Goal: Information Seeking & Learning: Learn about a topic

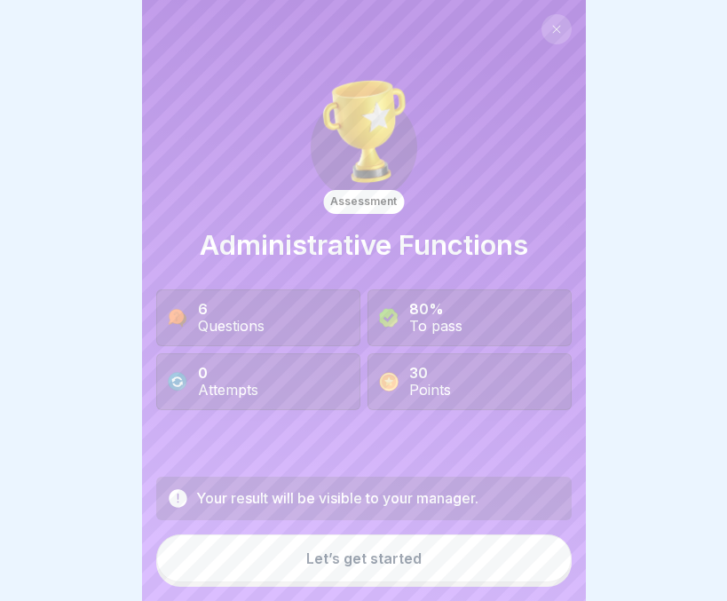
click at [552, 28] on icon at bounding box center [557, 29] width 11 height 11
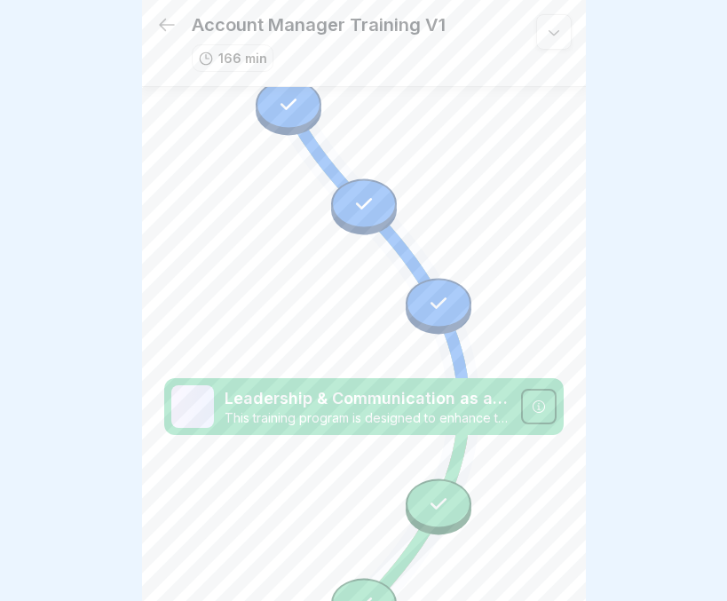
scroll to position [5081, 0]
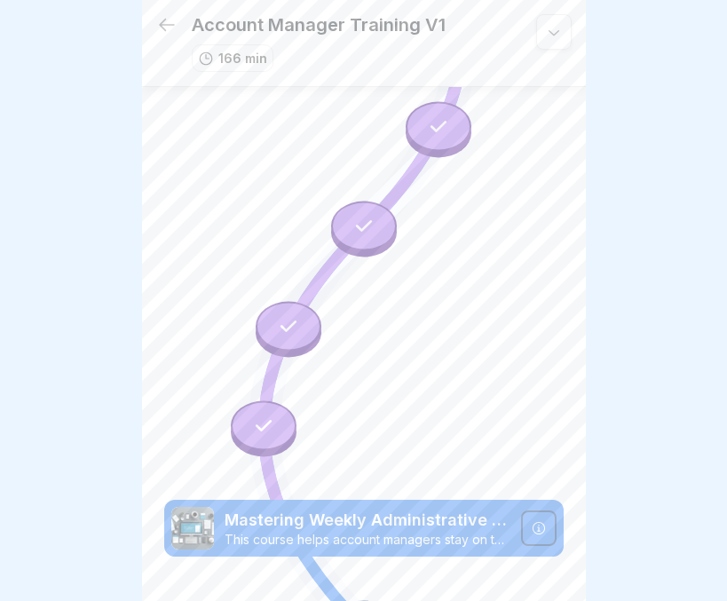
click at [374, 509] on p "Mastering Weekly Administrative Tasks" at bounding box center [368, 520] width 286 height 23
click at [193, 507] on img at bounding box center [192, 528] width 43 height 43
click at [521, 511] on div at bounding box center [539, 529] width 36 height 36
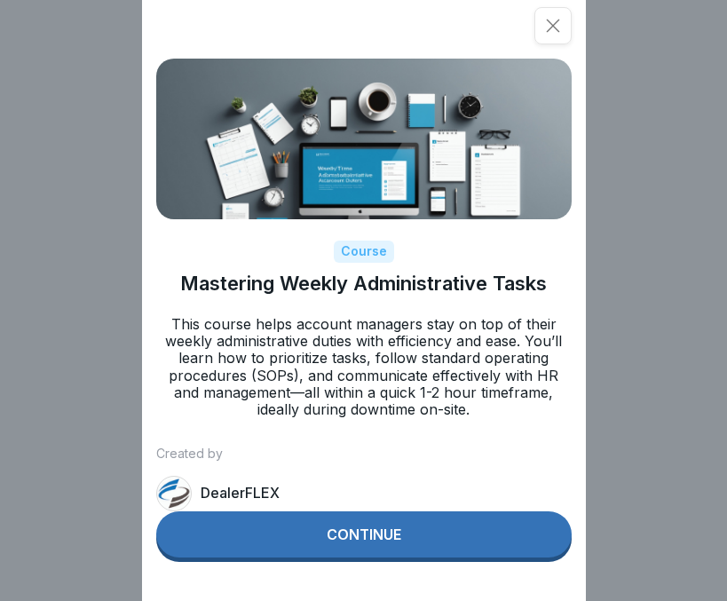
click at [411, 553] on button "Continue" at bounding box center [364, 535] width 416 height 46
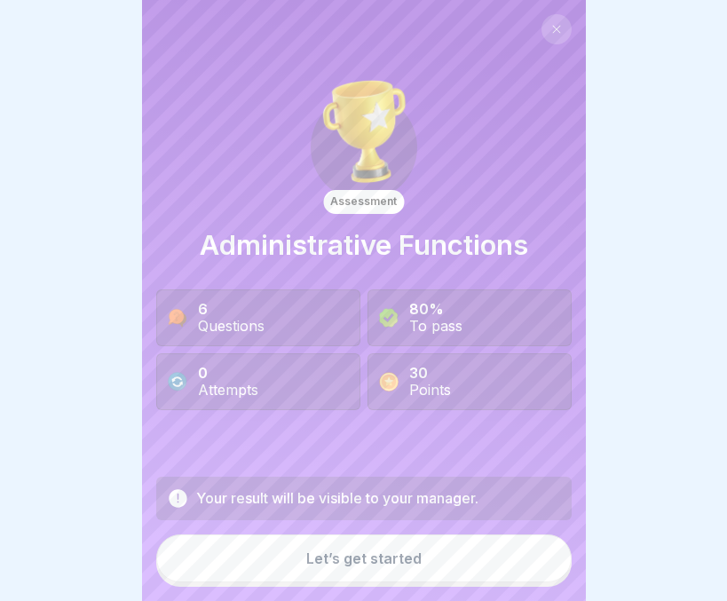
scroll to position [13, 0]
click at [333, 568] on button "Let’s get started" at bounding box center [364, 559] width 416 height 48
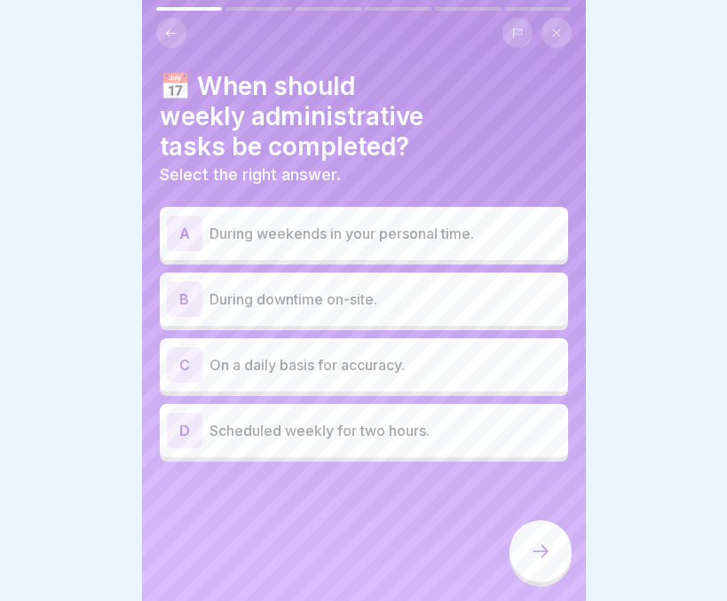
click at [381, 303] on div "B During downtime on-site." at bounding box center [364, 300] width 394 height 36
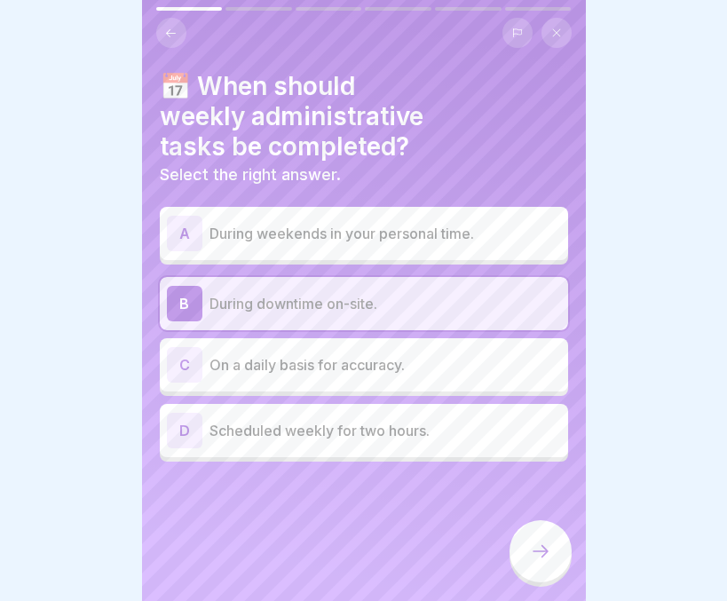
click at [545, 546] on icon at bounding box center [540, 551] width 21 height 21
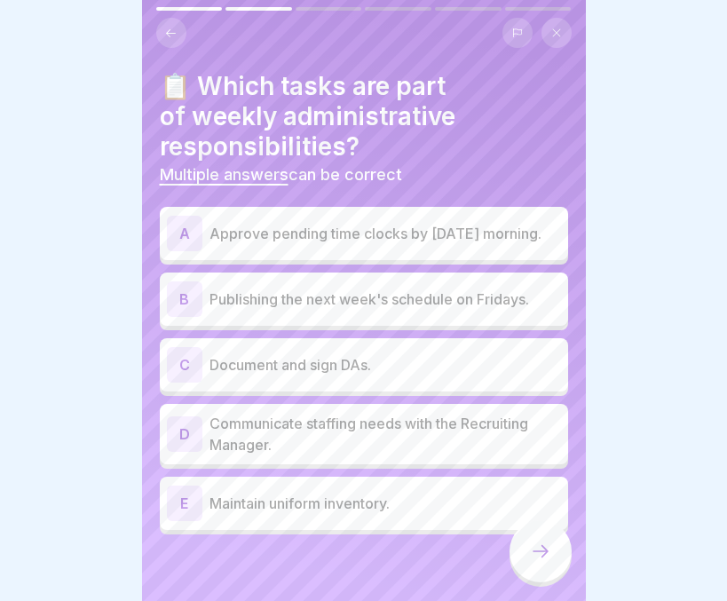
click at [428, 235] on p "Approve pending time clocks by [DATE] morning." at bounding box center [386, 233] width 352 height 21
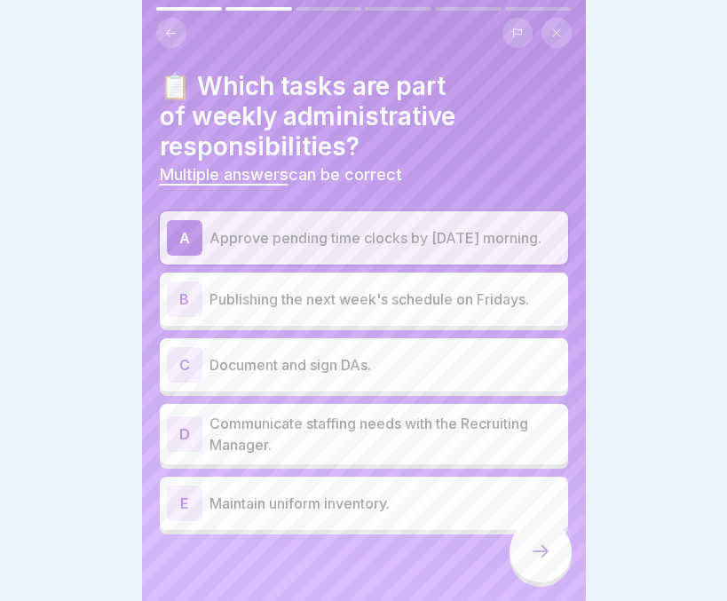
click at [413, 296] on p "Publishing the next week's schedule on Fridays." at bounding box center [386, 299] width 352 height 21
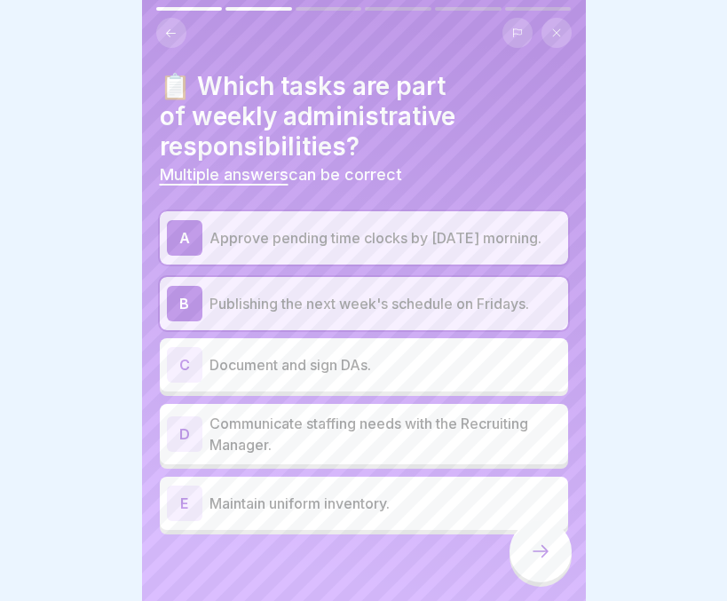
click at [410, 347] on div "C Document and sign DAs." at bounding box center [364, 365] width 394 height 36
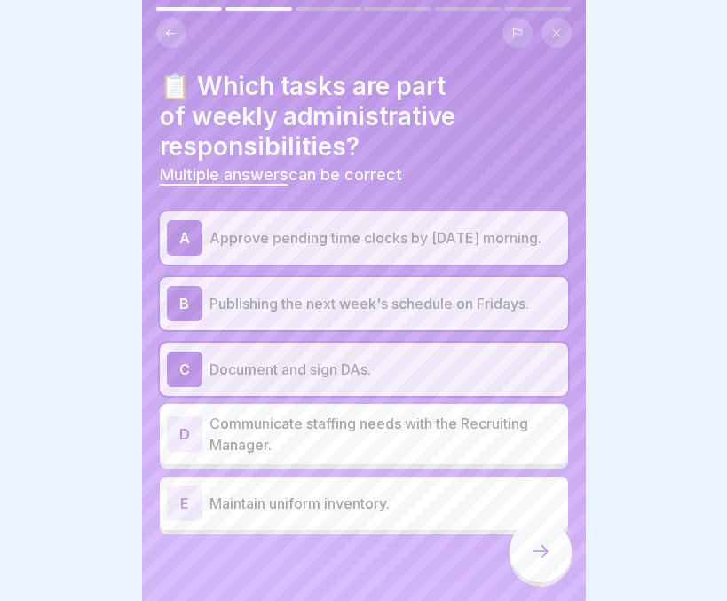
click at [322, 298] on p "Publishing the next week's schedule on Fridays." at bounding box center [386, 303] width 352 height 21
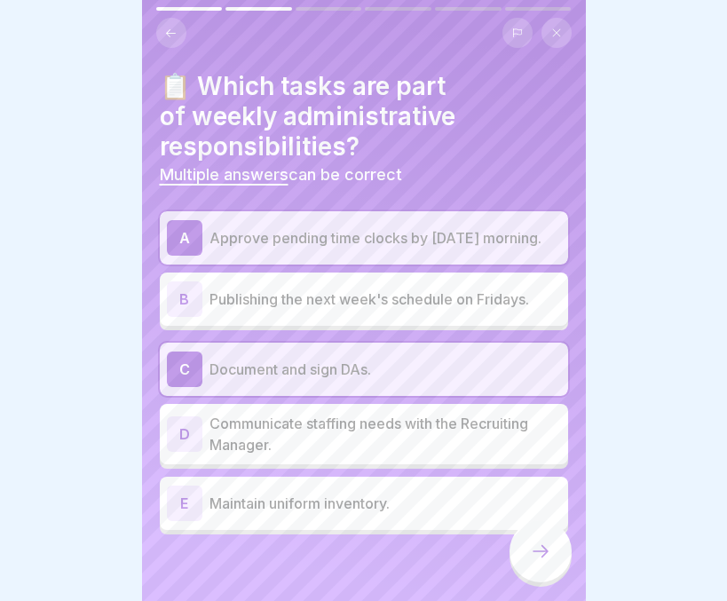
click at [222, 504] on p "Maintain uniform inventory." at bounding box center [386, 503] width 352 height 21
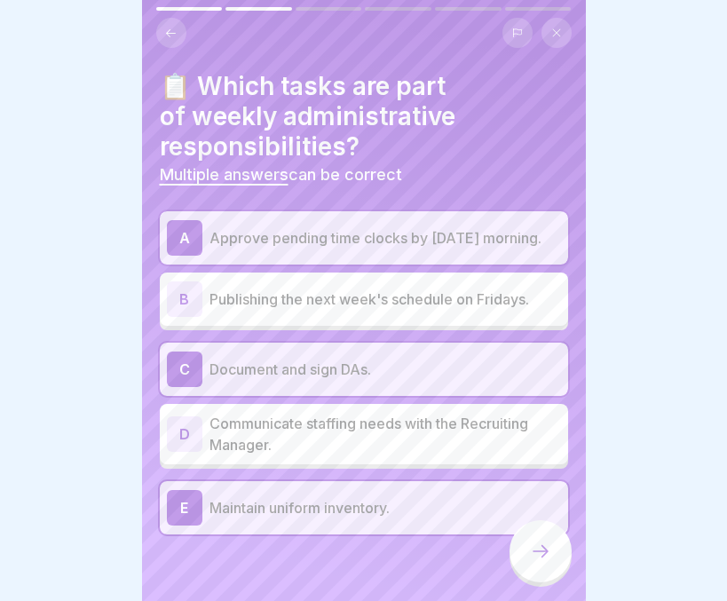
click at [234, 426] on p "Communicate staffing needs with the Recruiting Manager." at bounding box center [386, 434] width 352 height 43
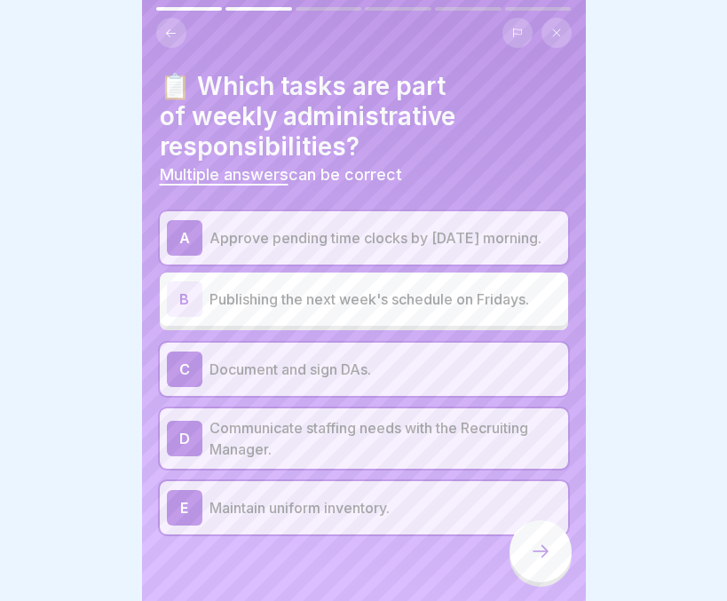
click at [523, 551] on div at bounding box center [541, 552] width 62 height 62
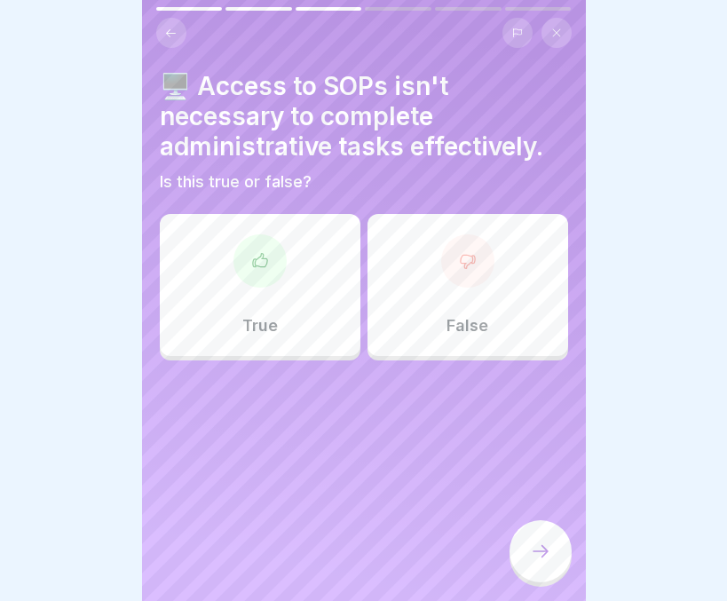
click at [461, 298] on div "False" at bounding box center [468, 285] width 201 height 142
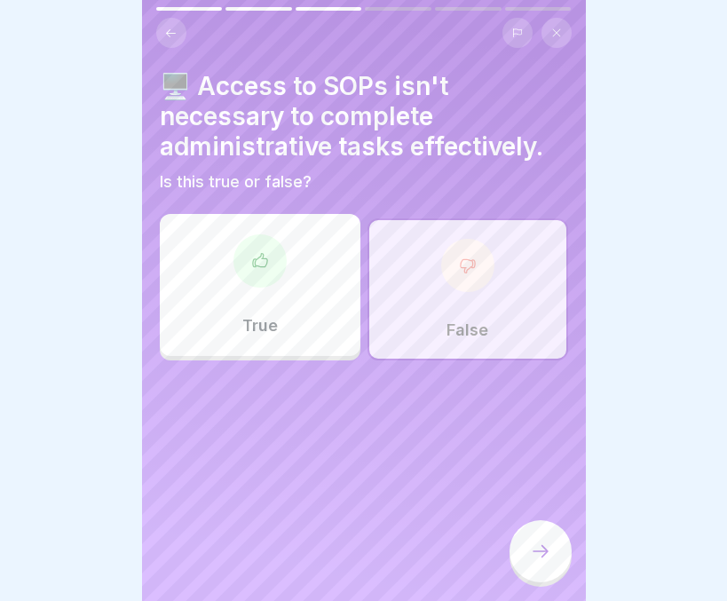
click at [530, 543] on div at bounding box center [541, 552] width 62 height 62
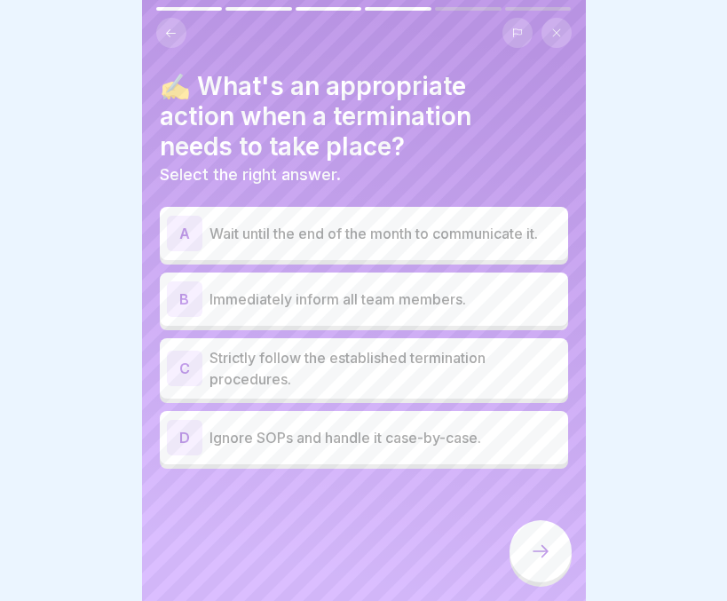
click at [356, 367] on p "Strictly follow the established termination procedures." at bounding box center [386, 368] width 352 height 43
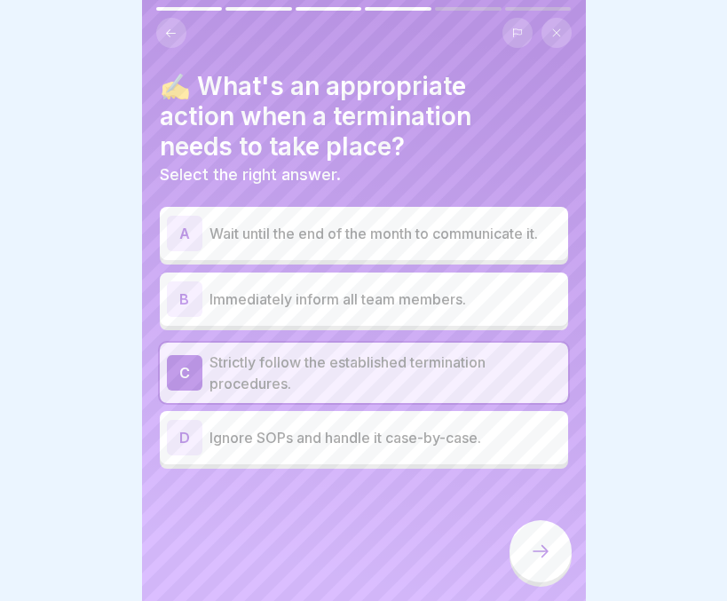
click at [544, 559] on icon at bounding box center [540, 551] width 21 height 21
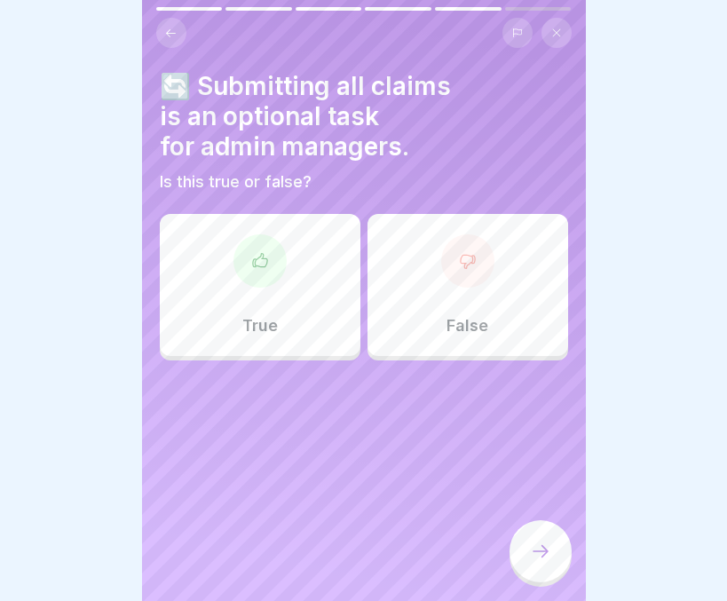
click at [532, 542] on div at bounding box center [541, 552] width 62 height 62
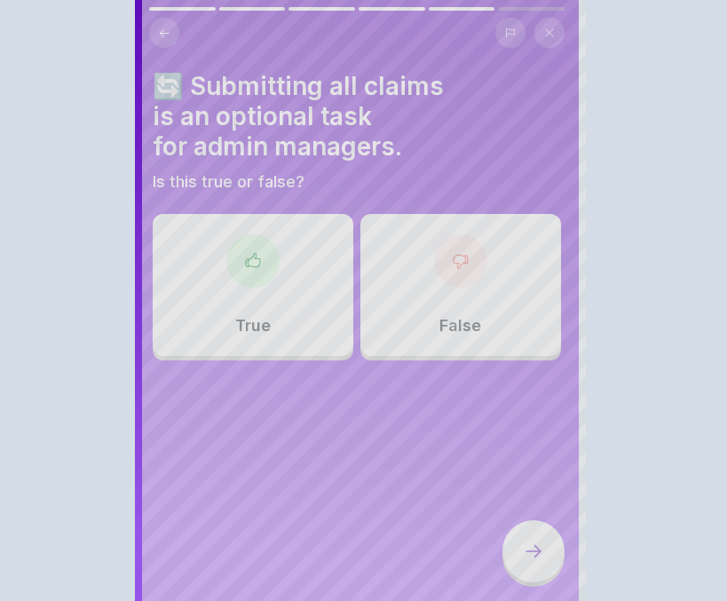
scroll to position [0, 0]
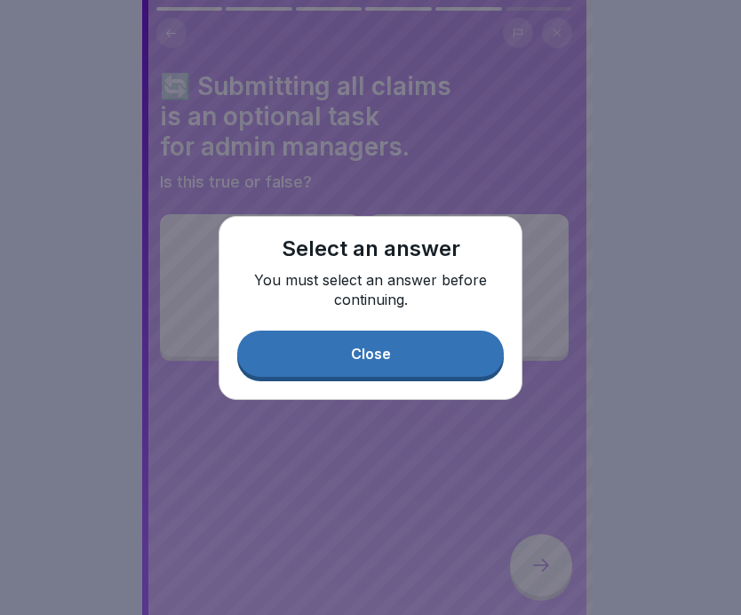
drag, startPoint x: 399, startPoint y: 352, endPoint x: 418, endPoint y: 347, distance: 20.0
click at [418, 347] on button "Close" at bounding box center [370, 353] width 266 height 46
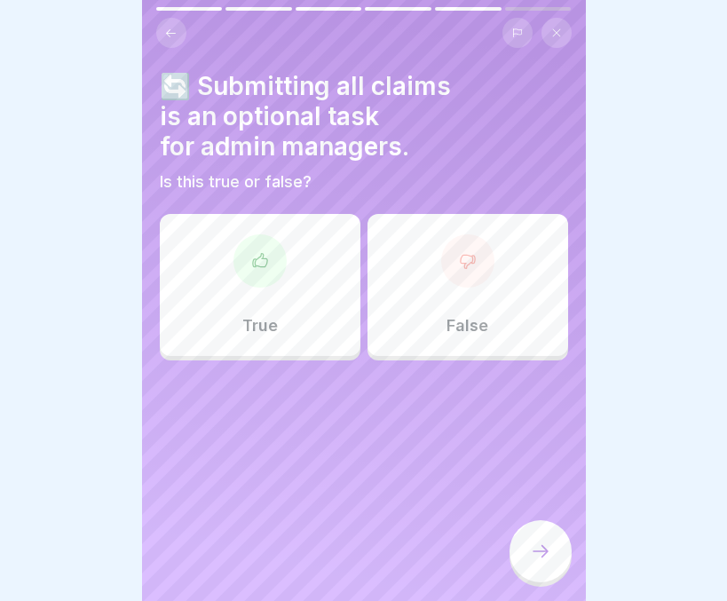
click at [418, 347] on div "False" at bounding box center [468, 285] width 201 height 142
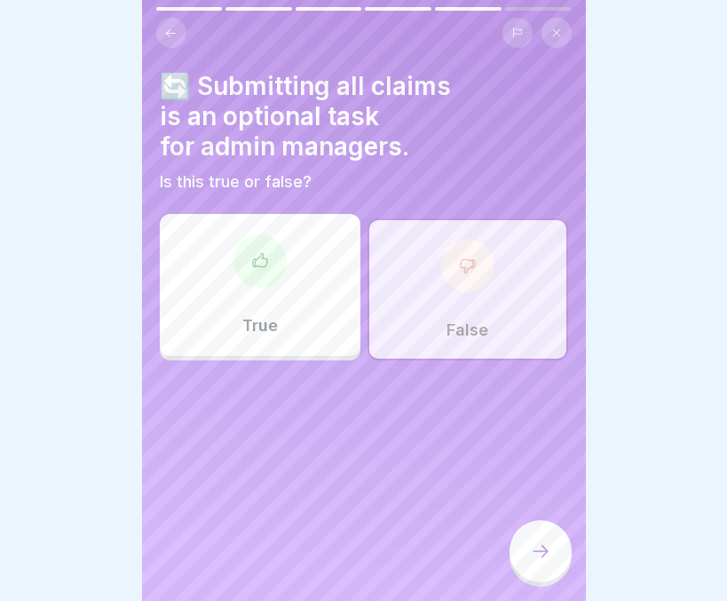
click at [535, 562] on icon at bounding box center [540, 551] width 21 height 21
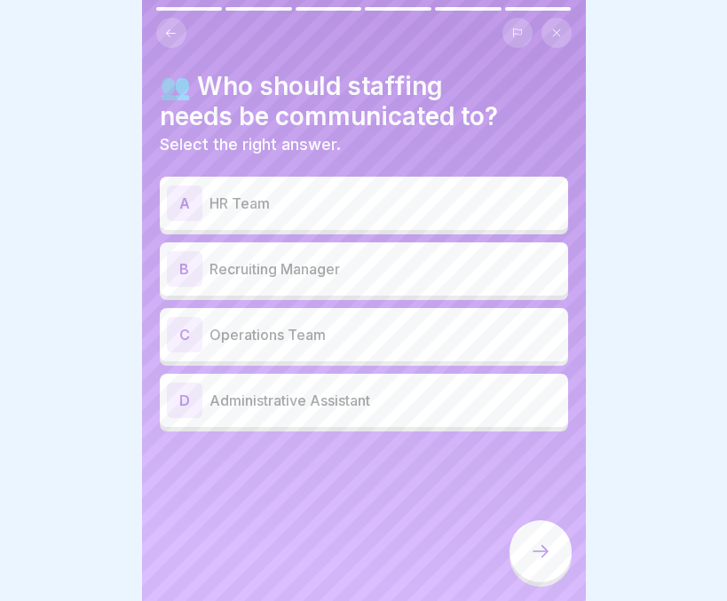
click at [390, 249] on div "B Recruiting Manager" at bounding box center [364, 268] width 409 height 53
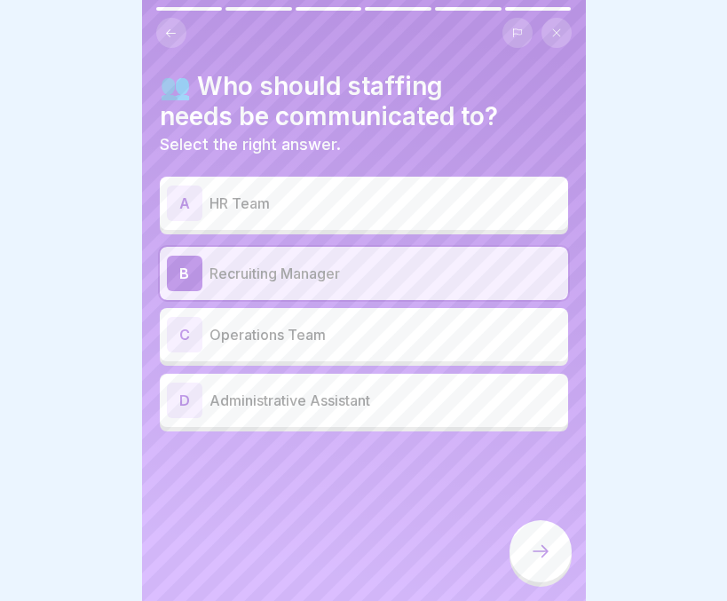
click at [530, 553] on div at bounding box center [541, 552] width 62 height 62
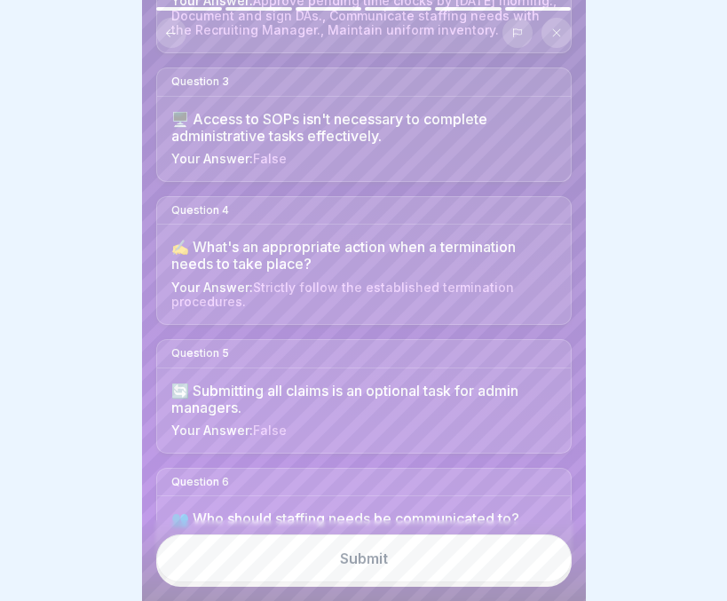
scroll to position [459, 0]
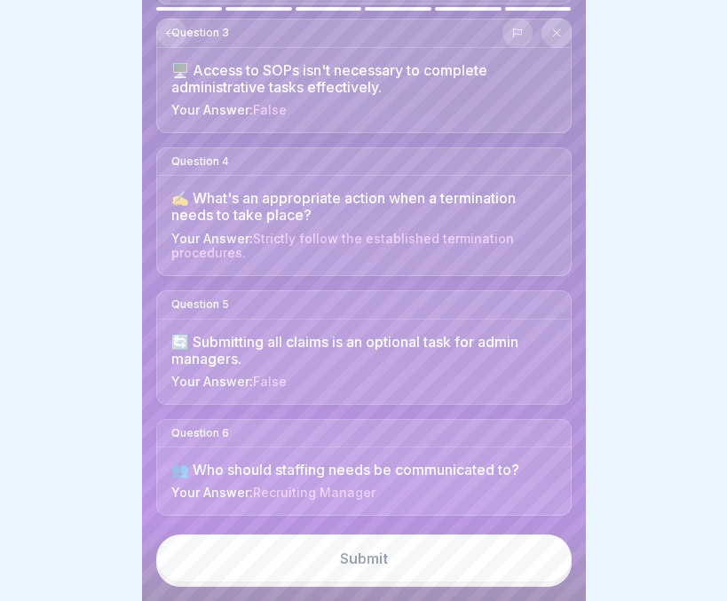
click at [380, 565] on button "Submit" at bounding box center [364, 559] width 416 height 48
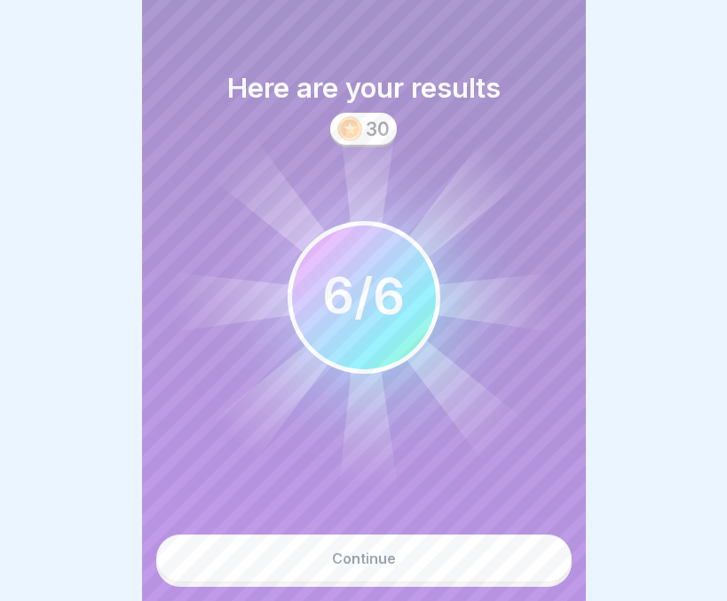
click at [363, 567] on div "Continue" at bounding box center [364, 559] width 64 height 16
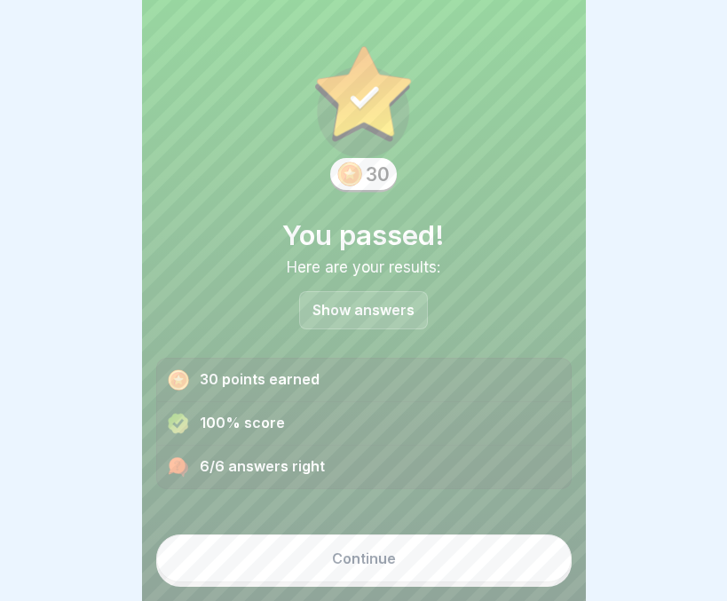
click at [363, 567] on div "Continue" at bounding box center [364, 559] width 64 height 16
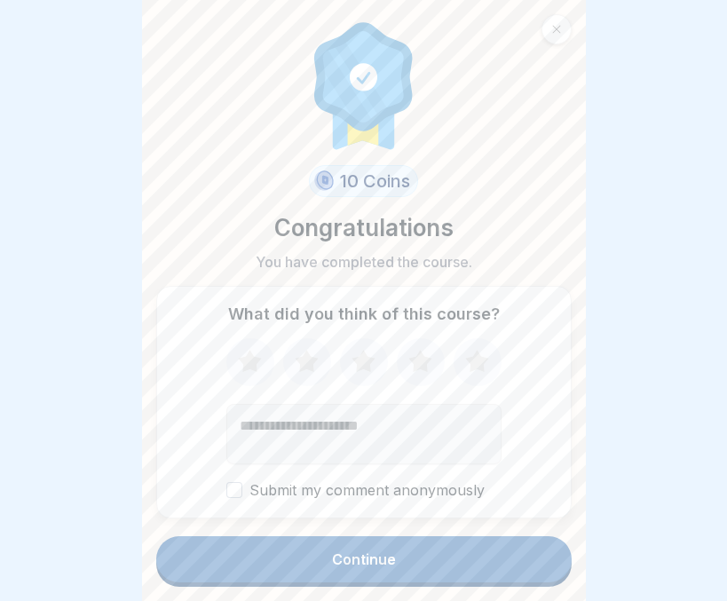
click at [363, 568] on div "Continue" at bounding box center [364, 560] width 64 height 16
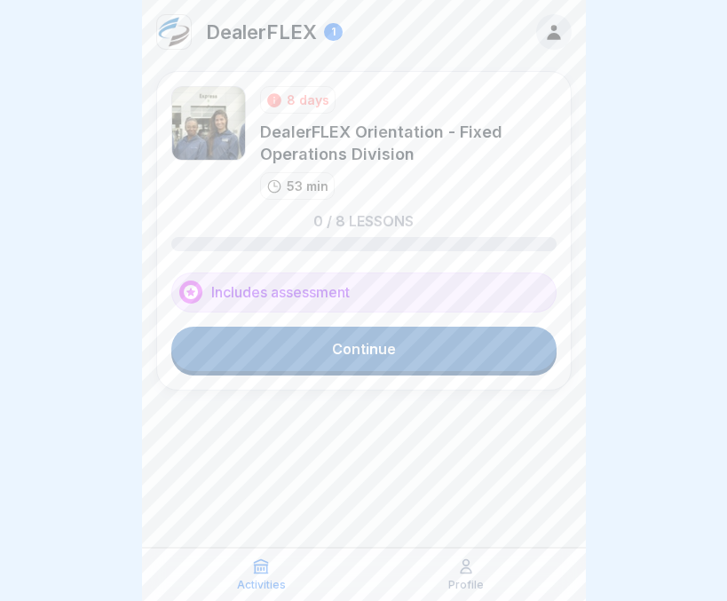
click at [549, 36] on icon at bounding box center [553, 32] width 13 height 15
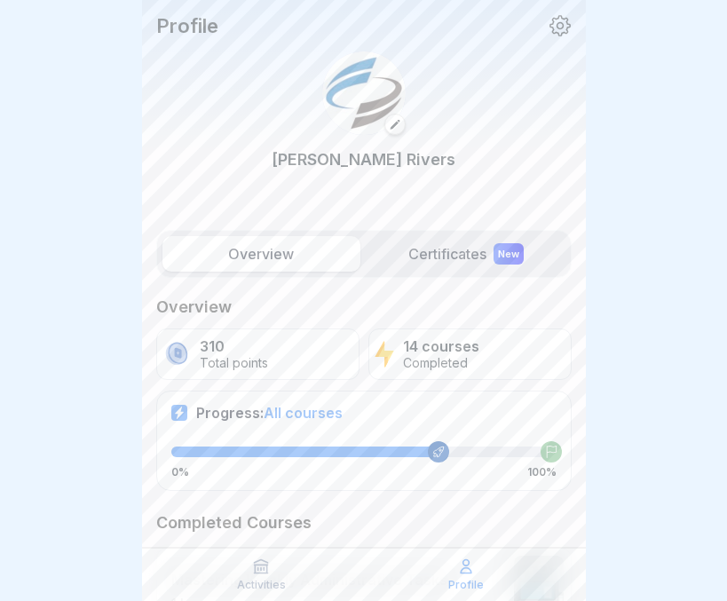
click at [444, 243] on label "Certificates New" at bounding box center [467, 254] width 198 height 36
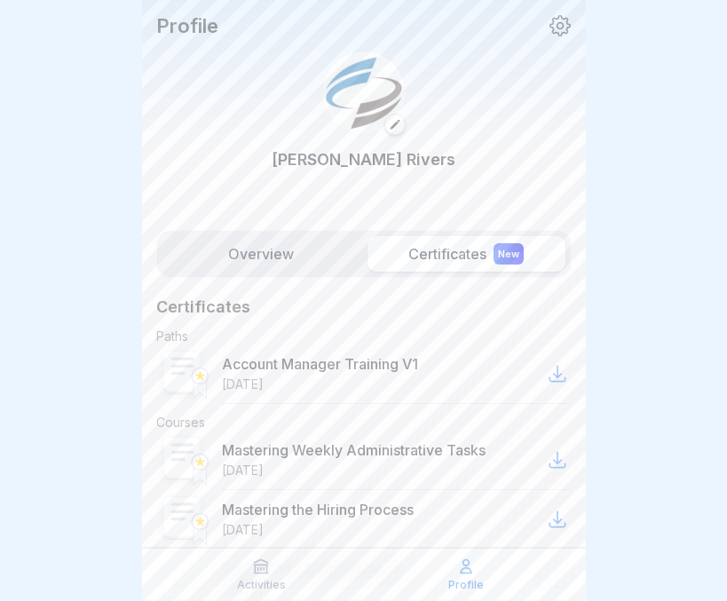
click at [276, 267] on label "Overview" at bounding box center [262, 254] width 198 height 36
